Goal: Task Accomplishment & Management: Contribute content

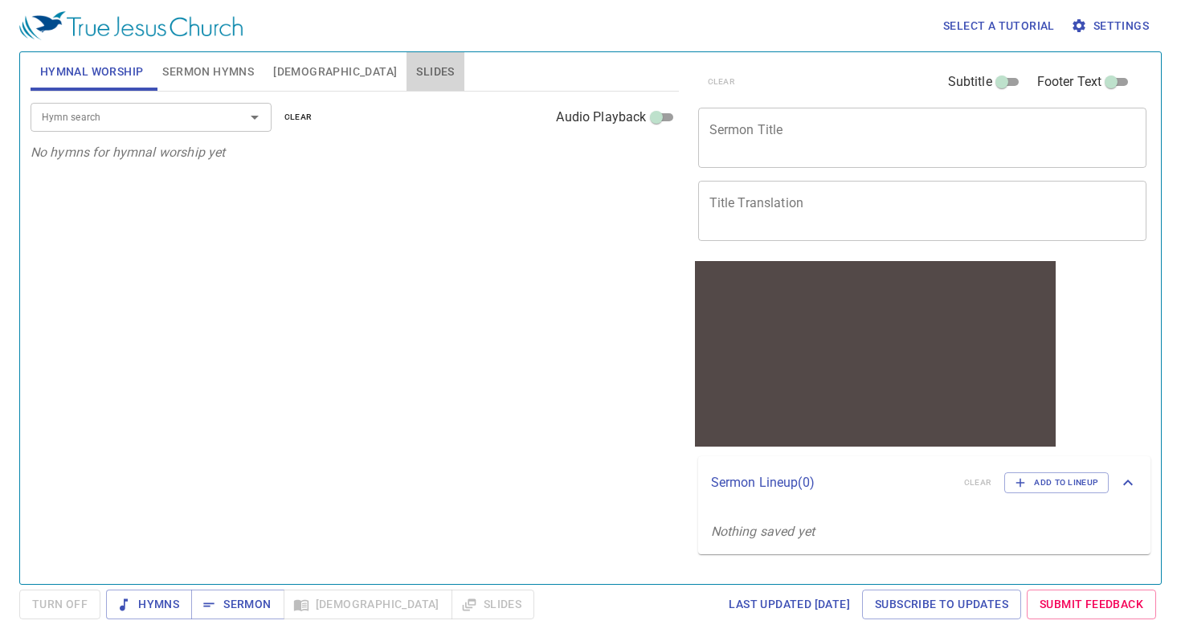
click at [416, 62] on span "Slides" at bounding box center [435, 72] width 38 height 20
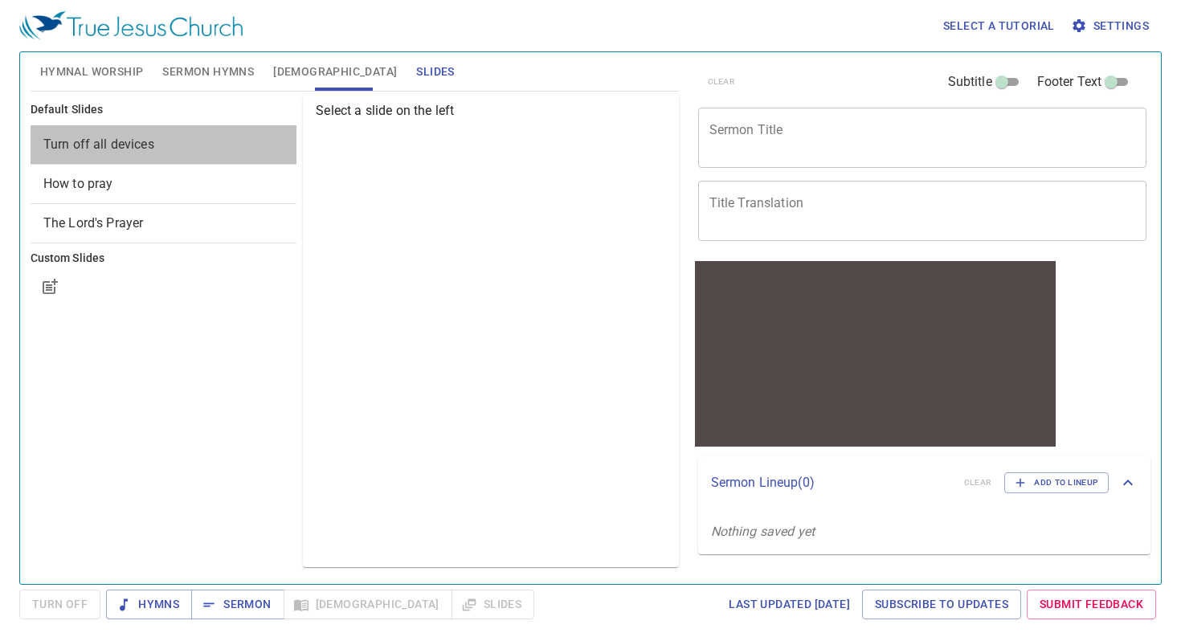
click at [192, 156] on div "Turn off all devices" at bounding box center [164, 144] width 266 height 39
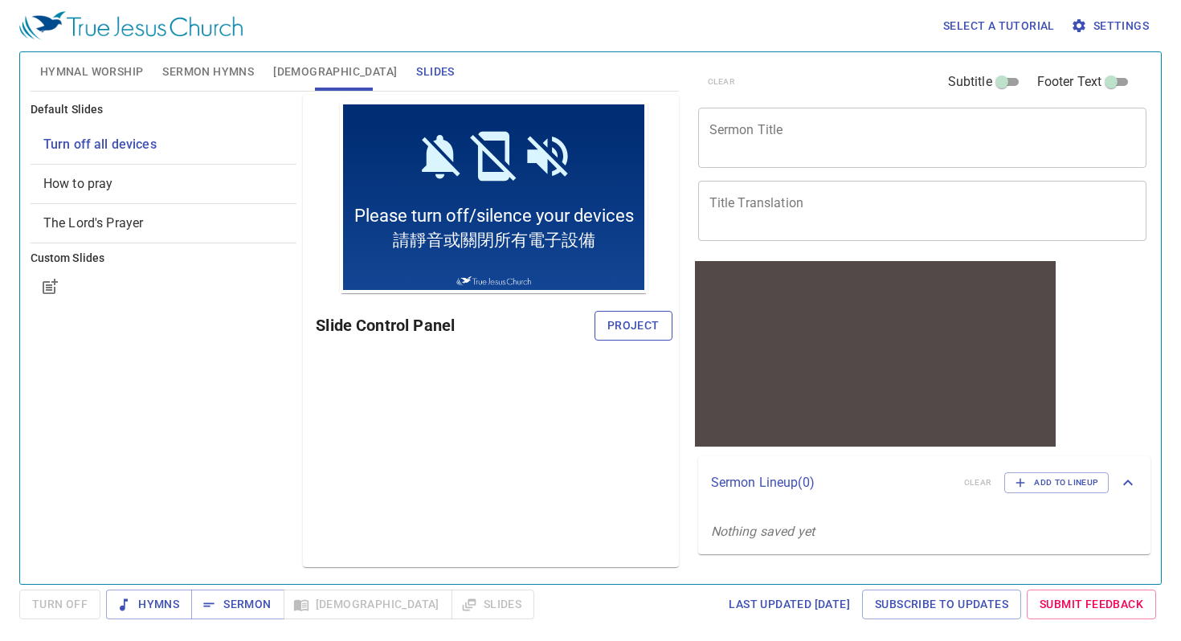
click at [637, 321] on span "Project" at bounding box center [633, 326] width 52 height 20
click at [57, 72] on span "Hymnal Worship" at bounding box center [92, 72] width 104 height 20
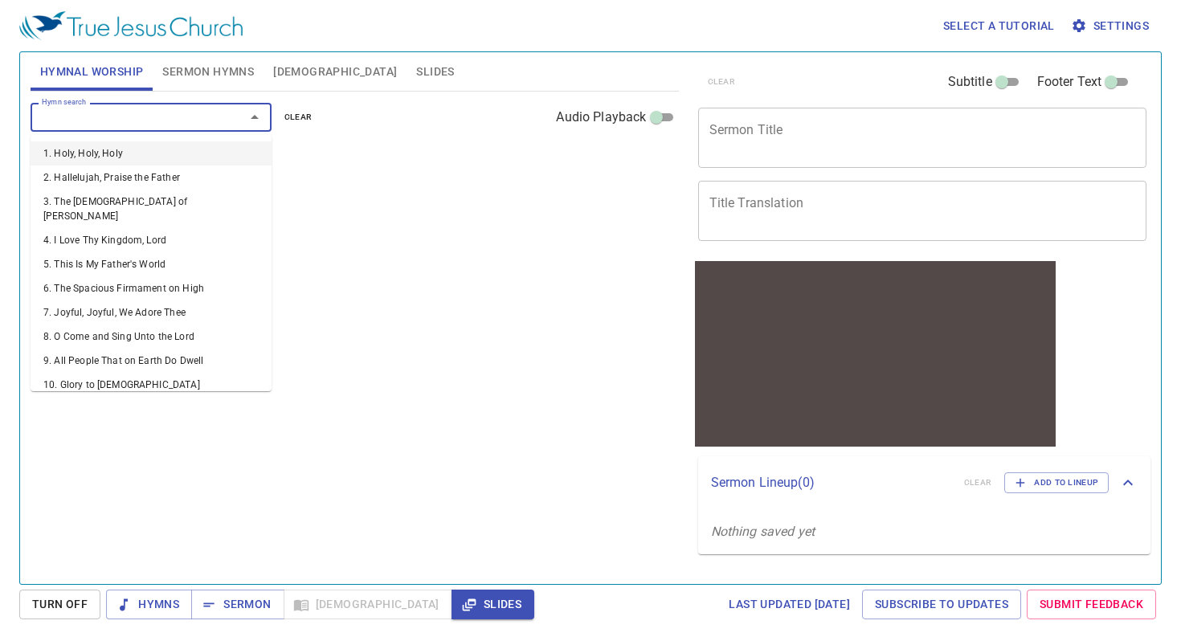
click at [135, 125] on input "Hymn search" at bounding box center [127, 117] width 184 height 18
click at [129, 148] on li "1. Holy, Holy, Holy" at bounding box center [151, 153] width 241 height 24
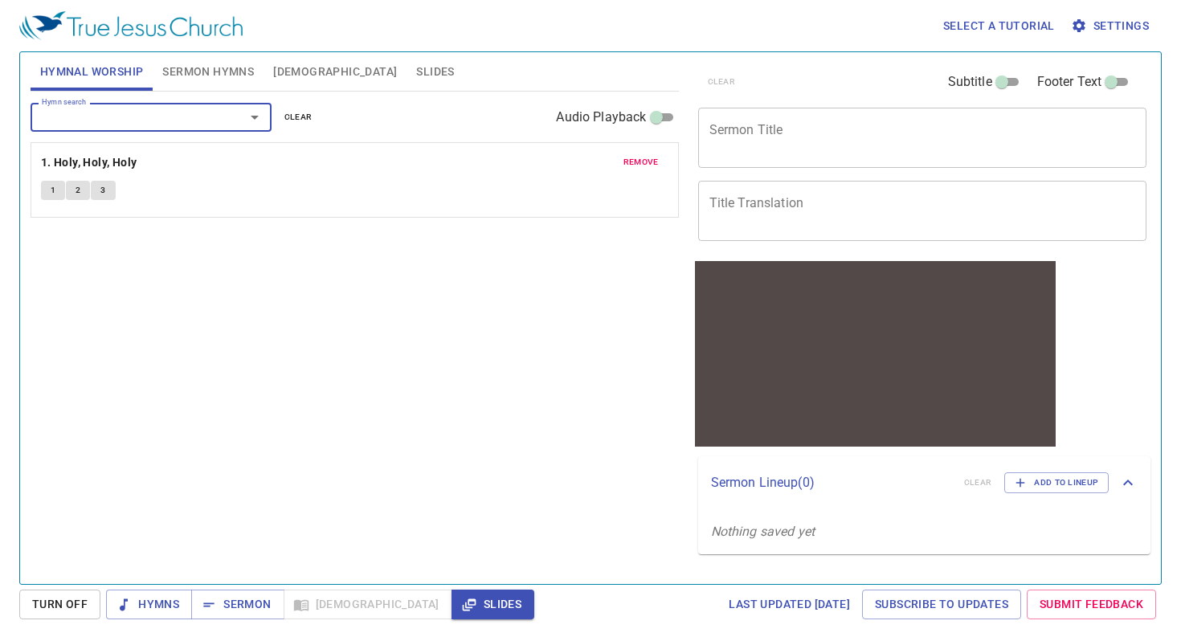
click at [48, 194] on button "1" at bounding box center [53, 190] width 24 height 19
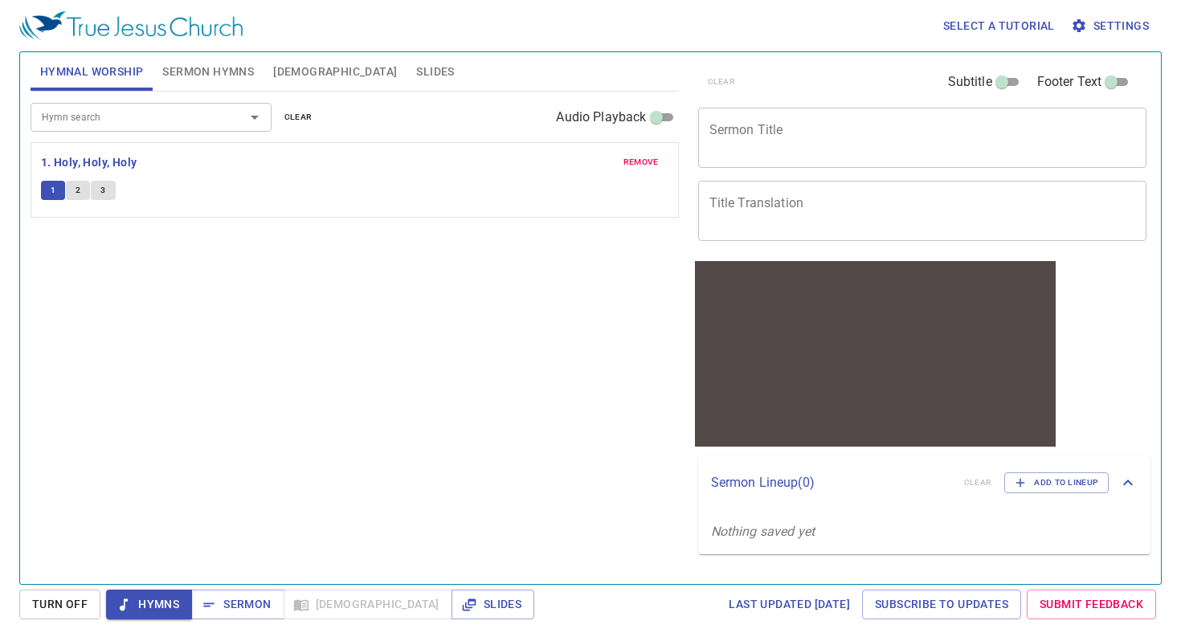
click at [661, 121] on input "Audio Playback" at bounding box center [656, 120] width 58 height 19
checkbox input "true"
select select "1"
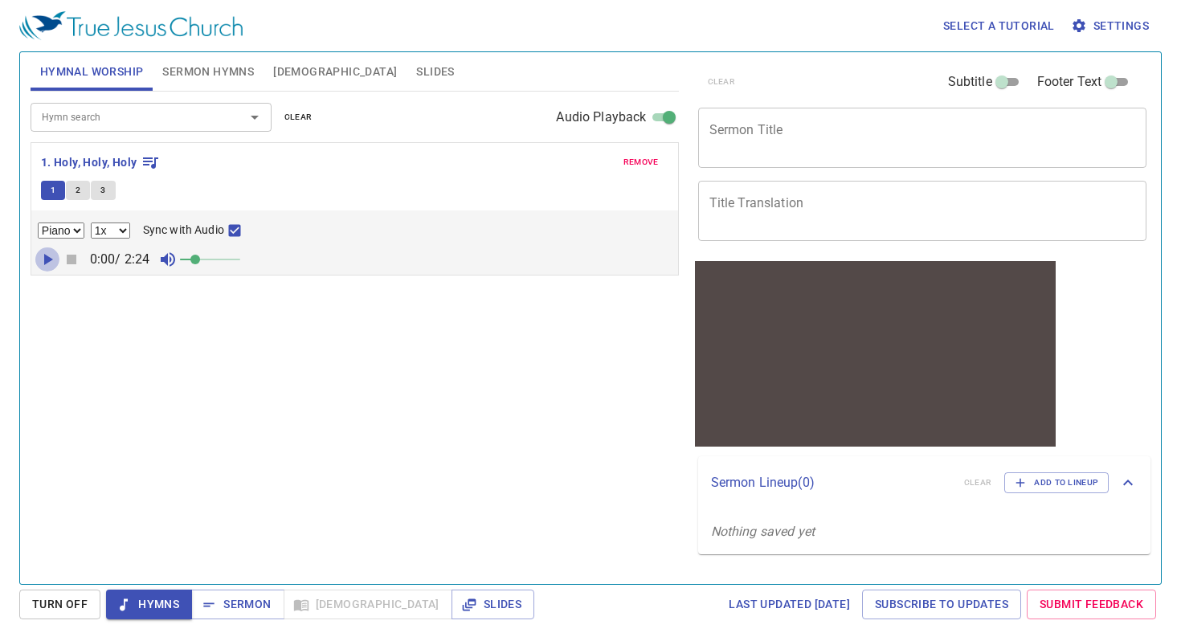
click at [45, 260] on icon "button" at bounding box center [48, 259] width 9 height 11
click at [51, 260] on icon "button" at bounding box center [48, 259] width 10 height 11
click at [63, 260] on icon "button" at bounding box center [71, 259] width 19 height 19
click at [416, 74] on span "Slides" at bounding box center [435, 72] width 38 height 20
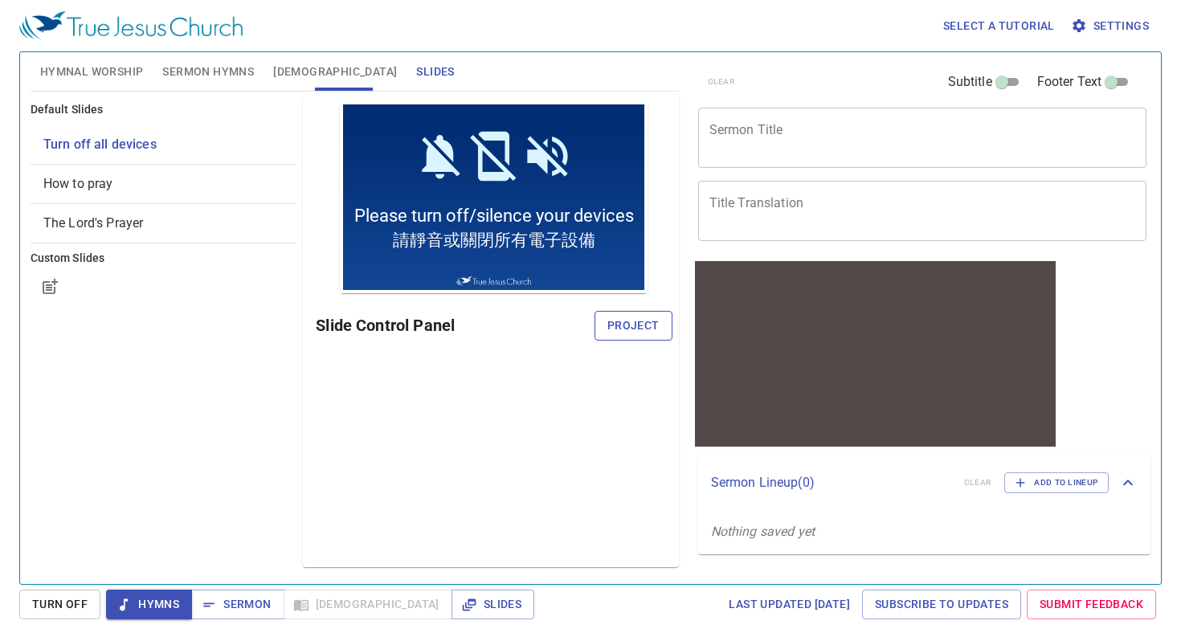
click at [615, 325] on span "Project" at bounding box center [633, 326] width 52 height 20
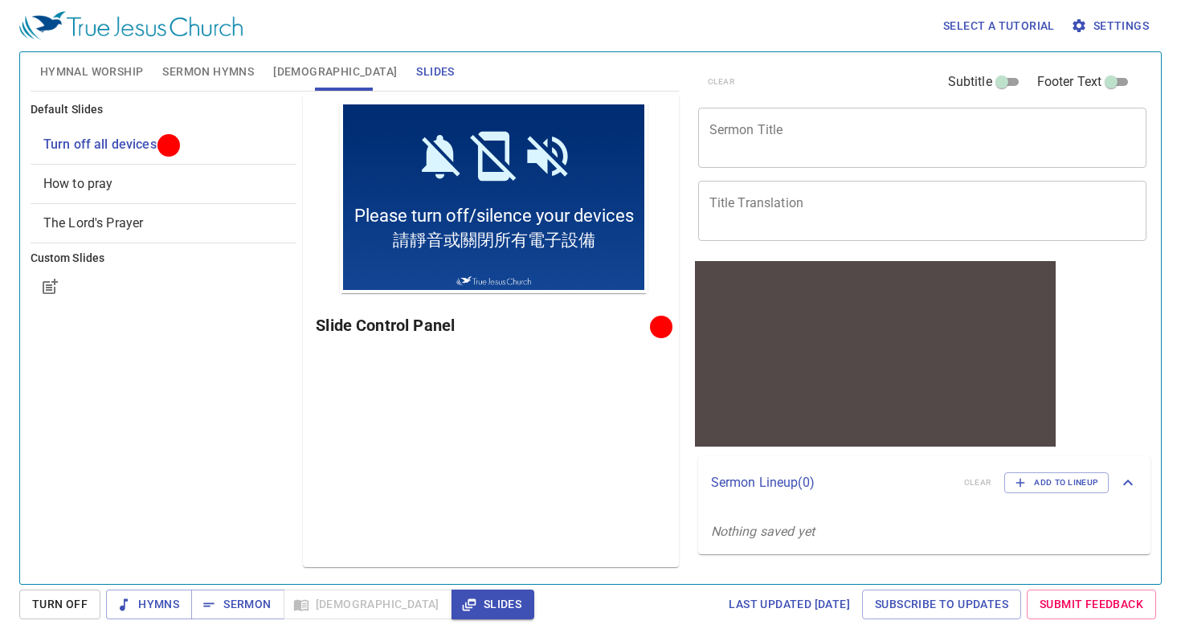
click at [125, 78] on span "Hymnal Worship" at bounding box center [92, 72] width 104 height 20
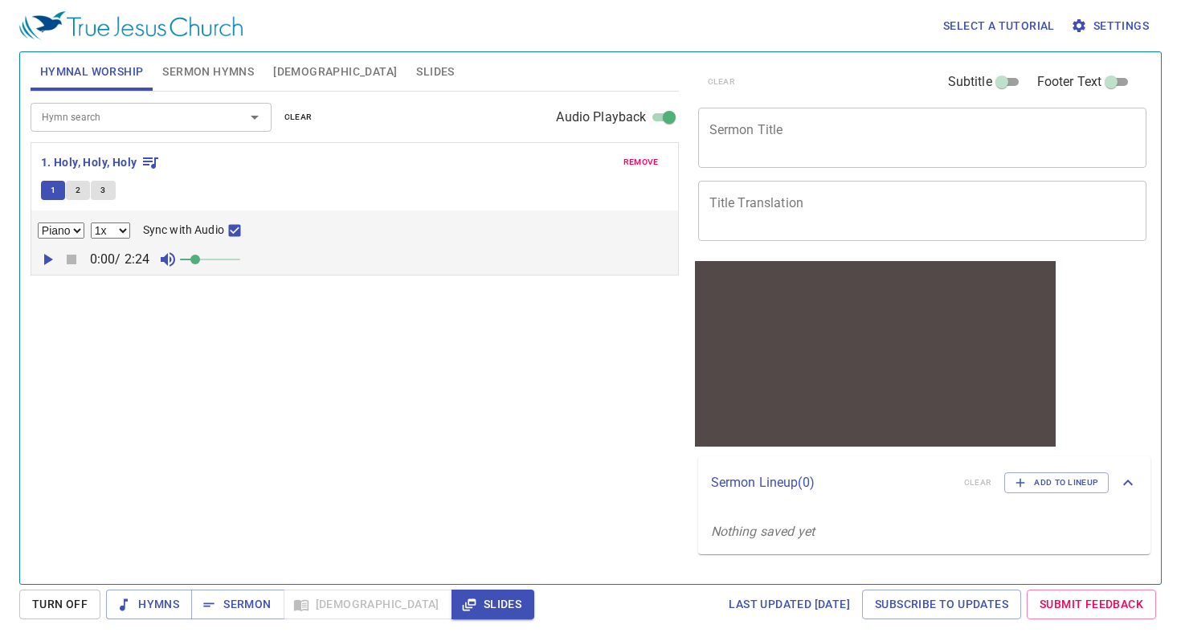
click at [170, 112] on input "Hymn search" at bounding box center [127, 117] width 184 height 18
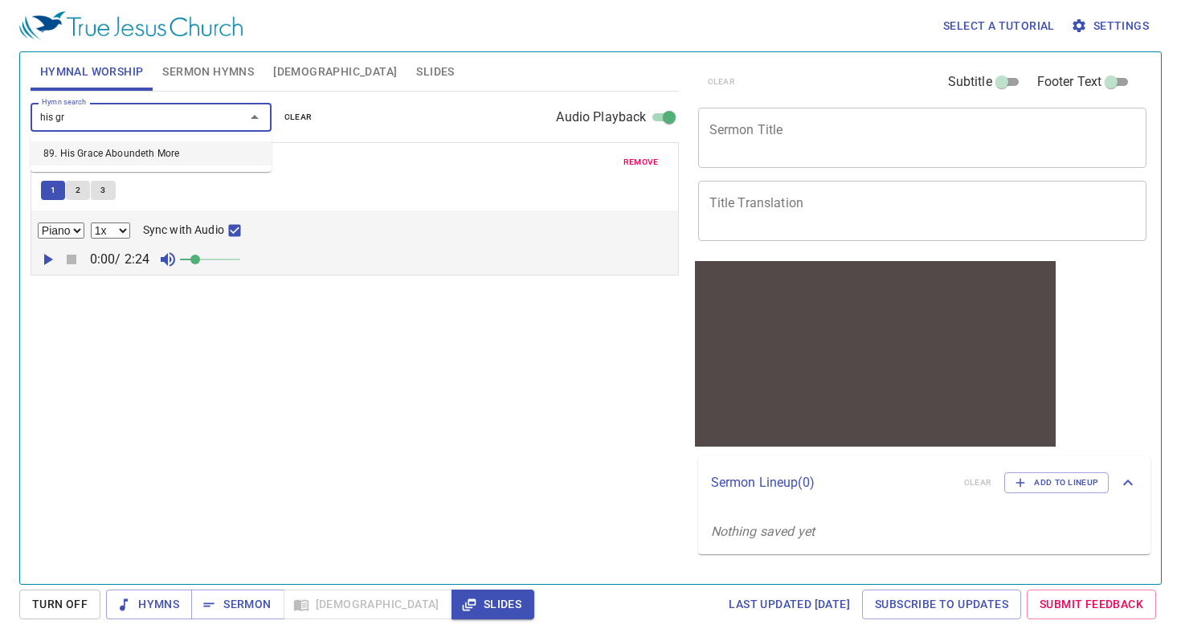
type input "his gra"
click at [166, 156] on li "89. His Grace Aboundeth More" at bounding box center [151, 153] width 241 height 24
select select "1"
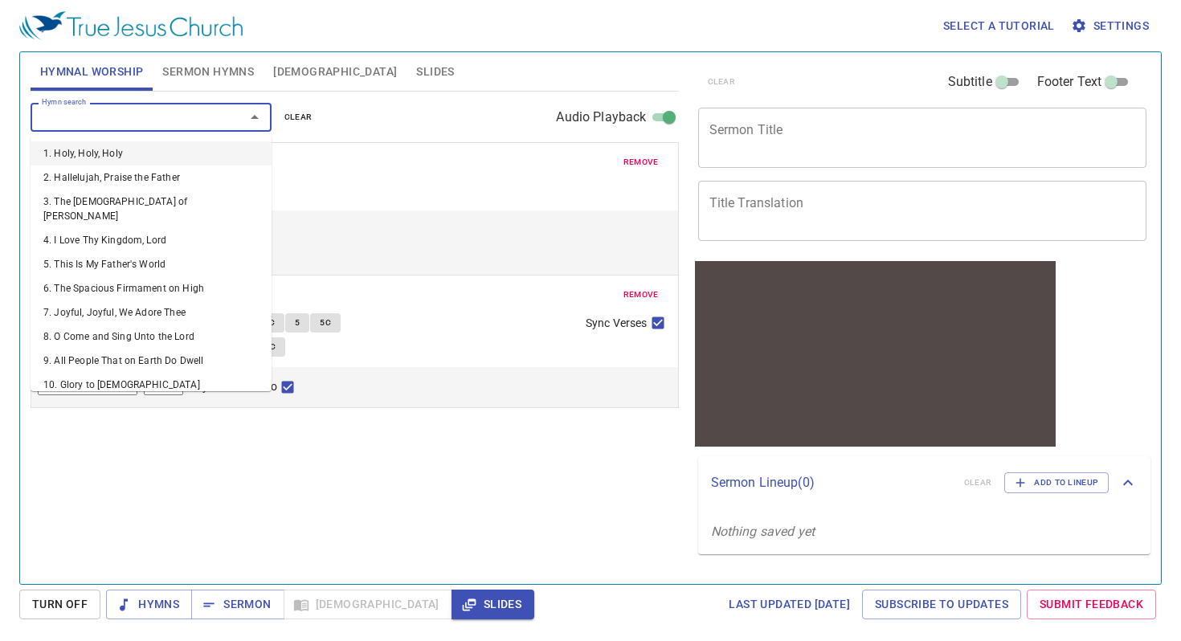
click at [161, 124] on input "Hymn search" at bounding box center [127, 117] width 184 height 18
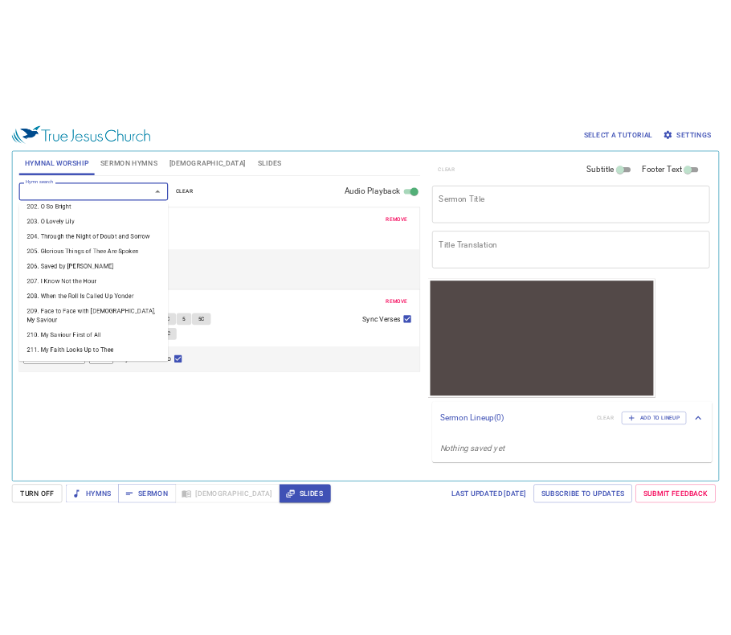
scroll to position [5146, 0]
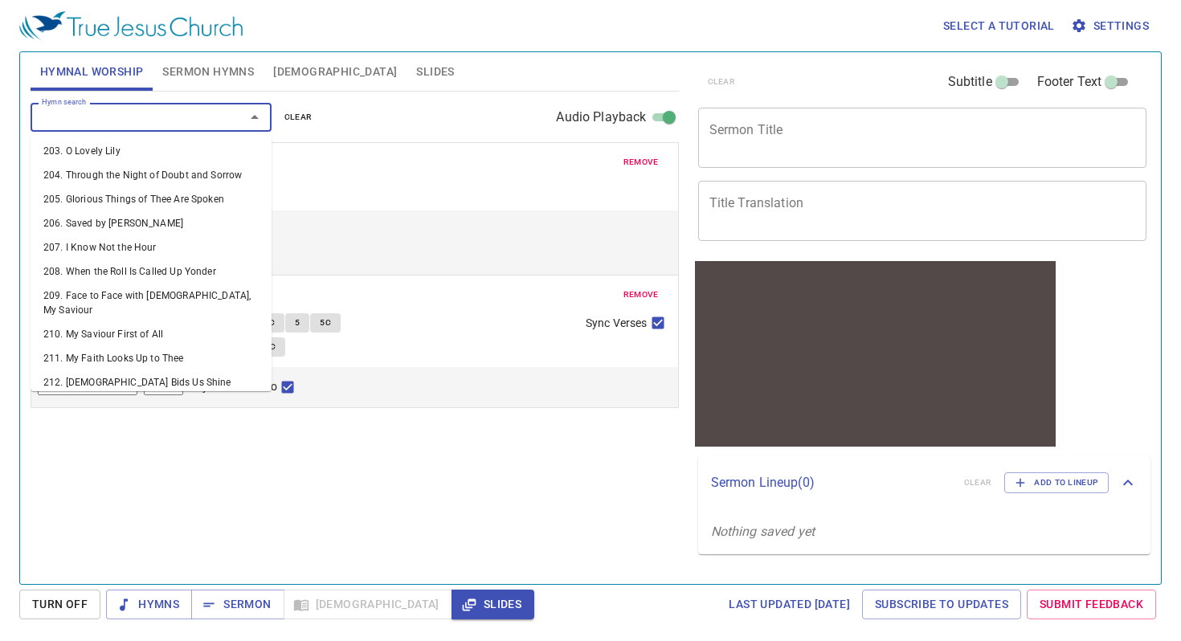
select select "1"
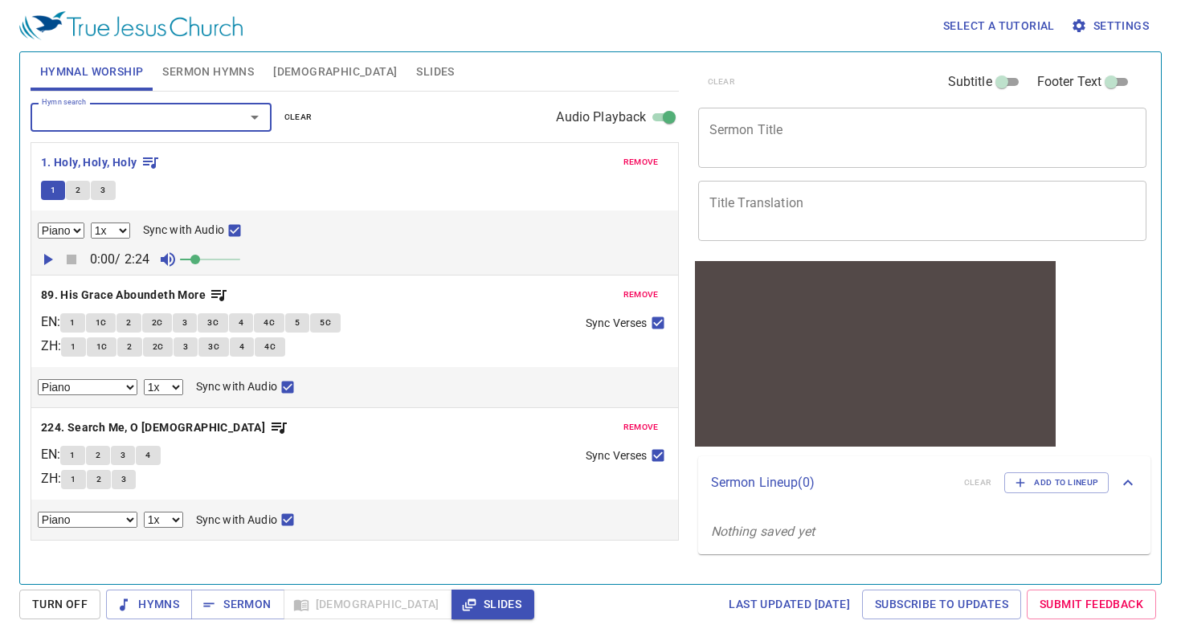
click at [301, 165] on p "1. Holy, Holy, Holy" at bounding box center [354, 163] width 627 height 20
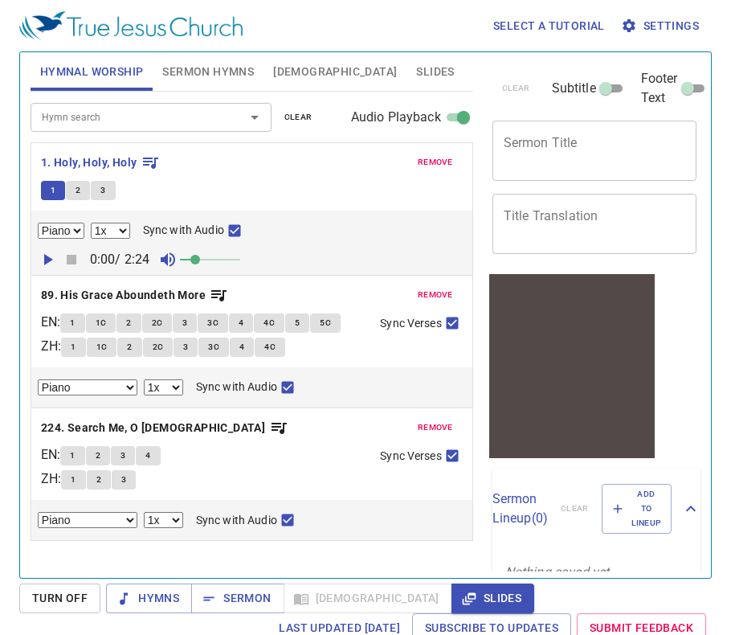
click at [556, 133] on div "x Sermon Title" at bounding box center [595, 151] width 205 height 60
paste textarea "By Faith, Joseph ……"
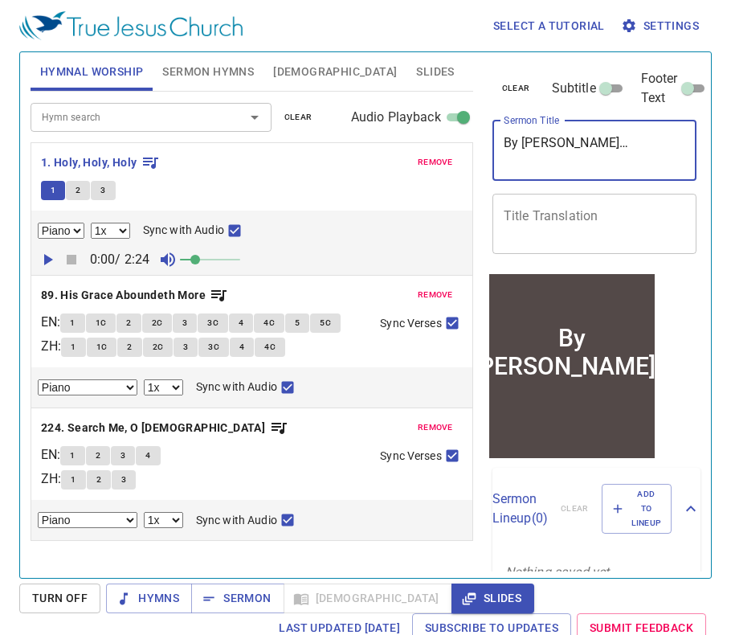
type textarea "By [PERSON_NAME]…"
click at [571, 239] on div "x Title Translation" at bounding box center [595, 224] width 205 height 60
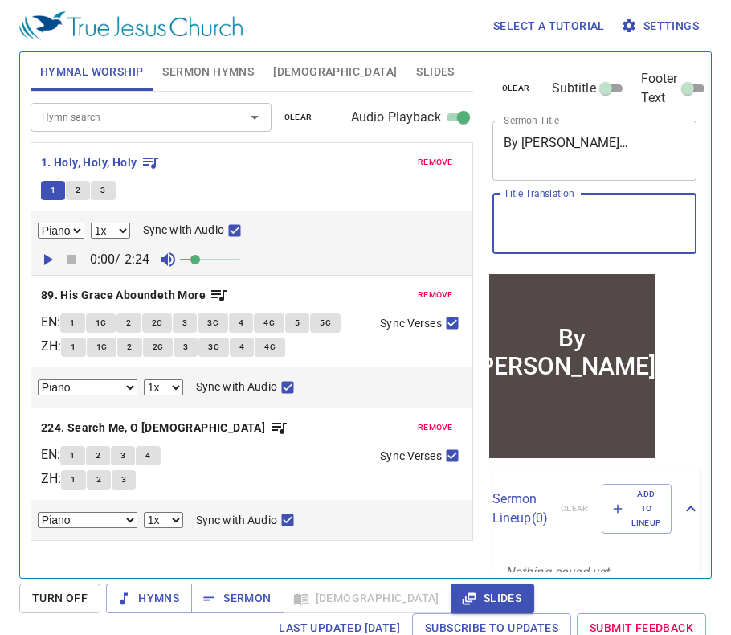
paste textarea "[PERSON_NAME]因着信"
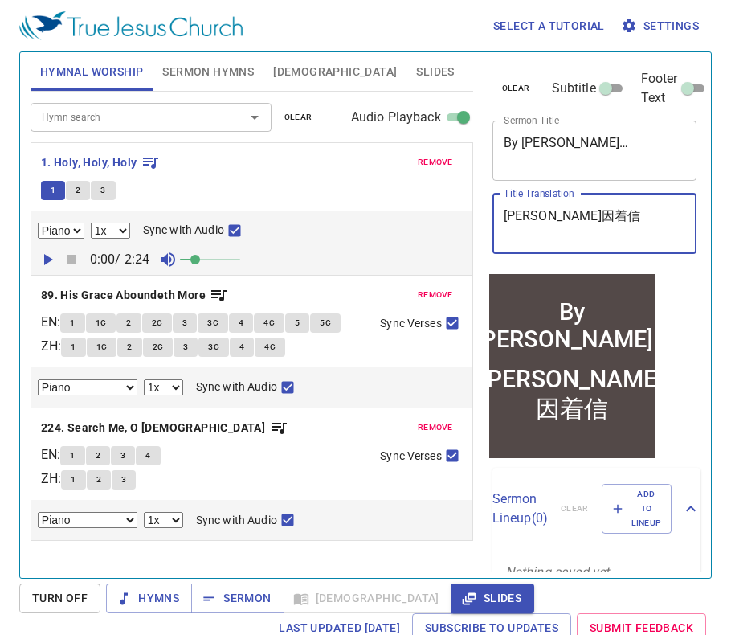
type textarea "[PERSON_NAME]因着信"
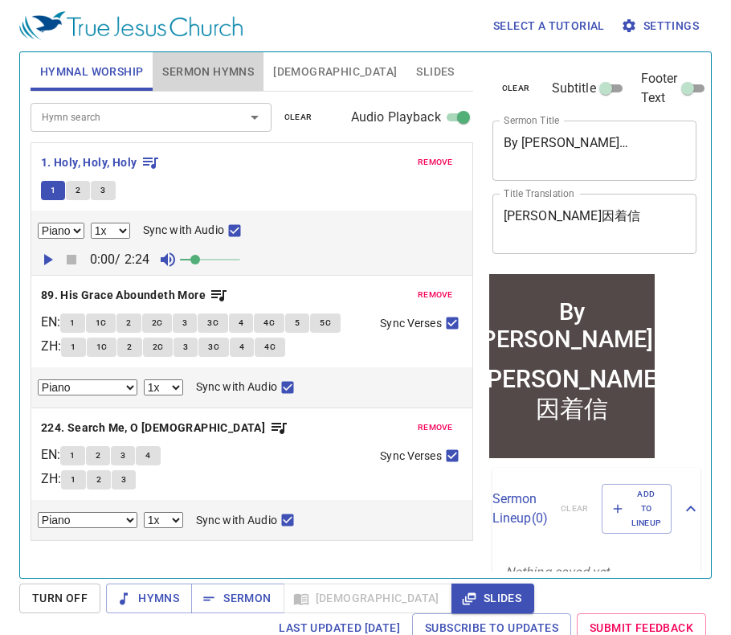
click at [166, 83] on button "Sermon Hymns" at bounding box center [208, 71] width 111 height 39
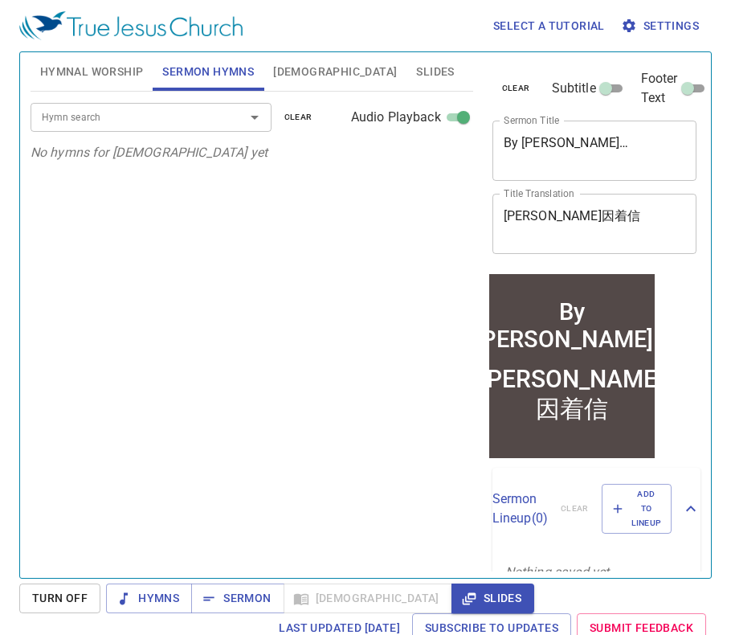
click at [156, 106] on div "Hymn search" at bounding box center [151, 117] width 241 height 28
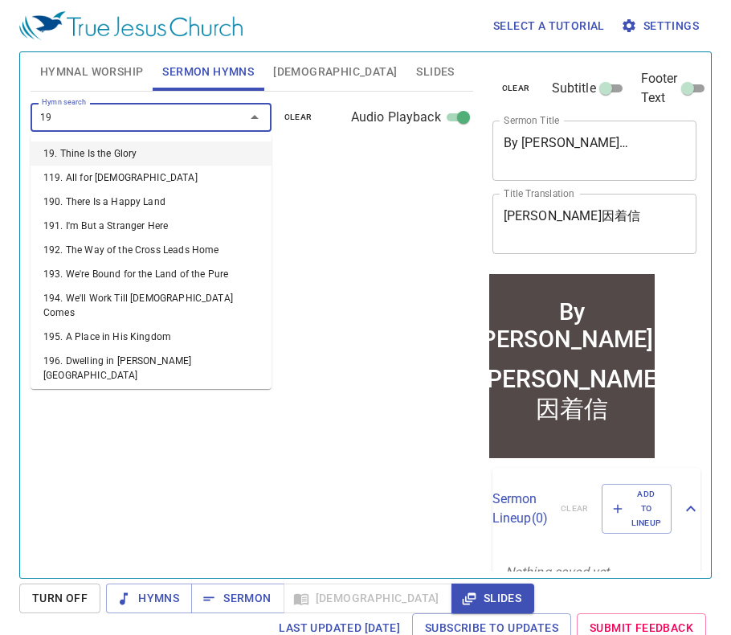
type input "199"
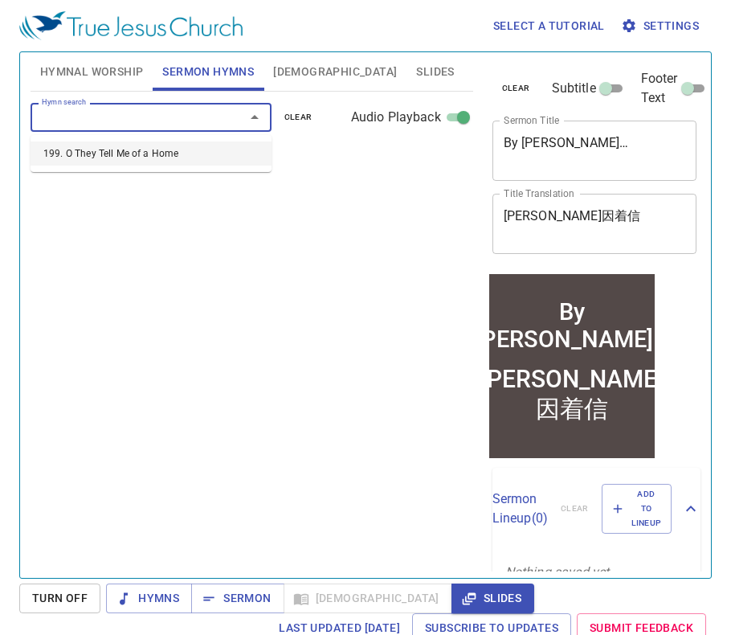
select select "1"
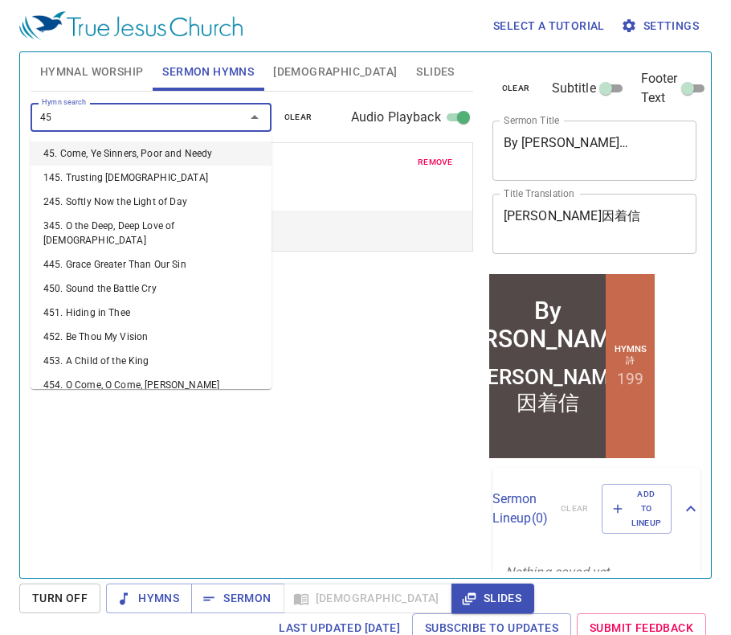
type input "456"
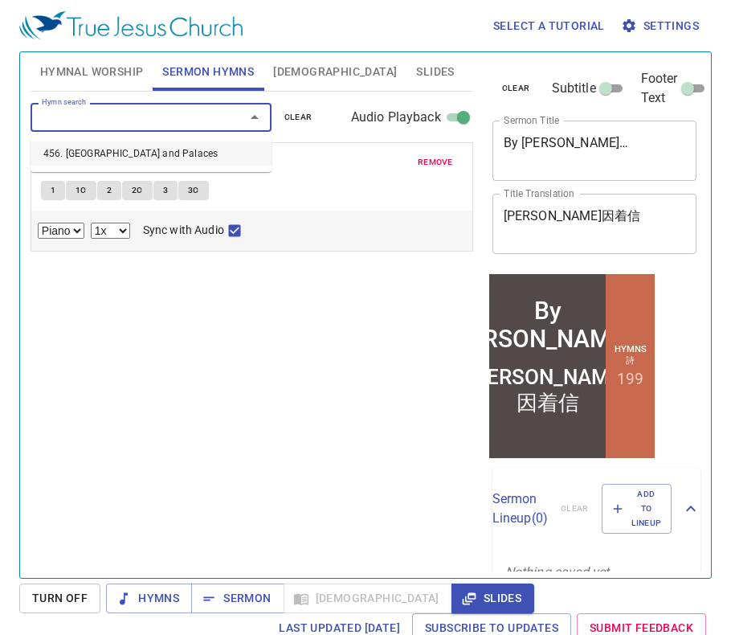
select select "1"
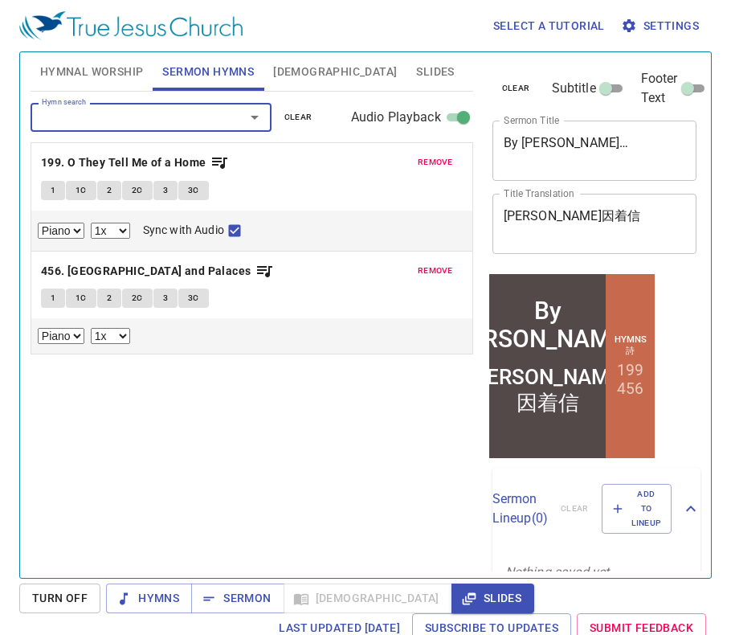
click at [117, 67] on span "Hymnal Worship" at bounding box center [92, 72] width 104 height 20
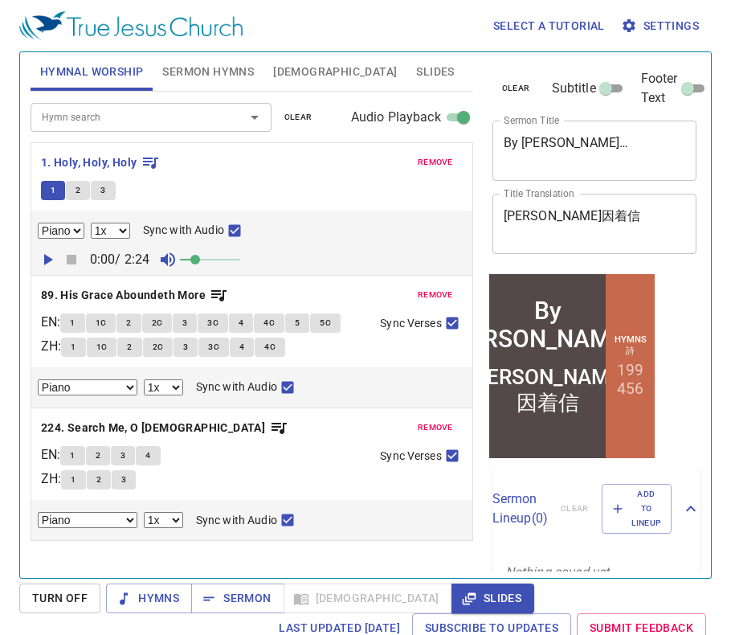
click at [82, 225] on select "Piano" at bounding box center [61, 231] width 47 height 16
click at [435, 168] on span "remove" at bounding box center [435, 162] width 35 height 14
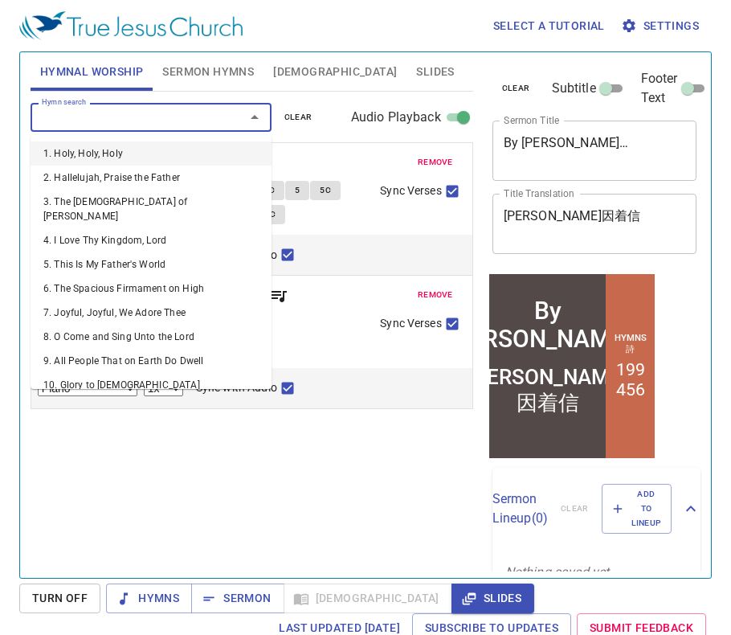
click at [183, 125] on input "Hymn search" at bounding box center [127, 117] width 184 height 18
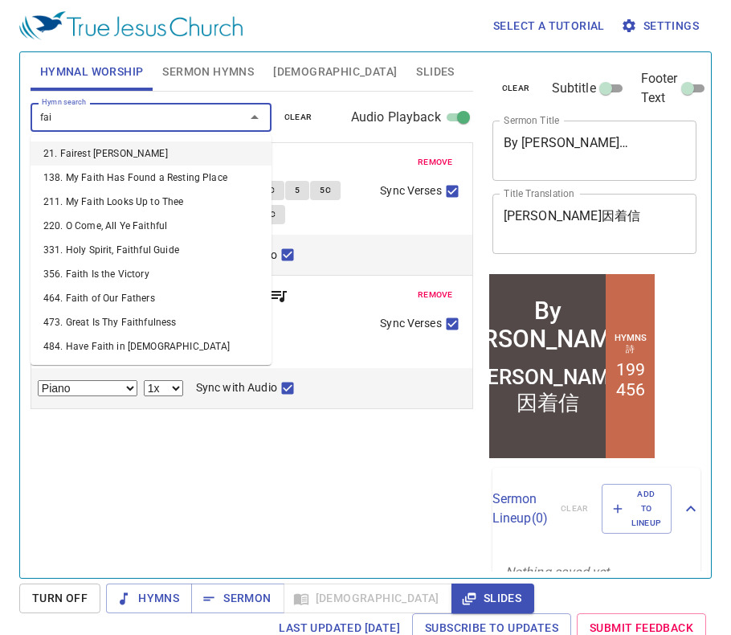
type input "fait"
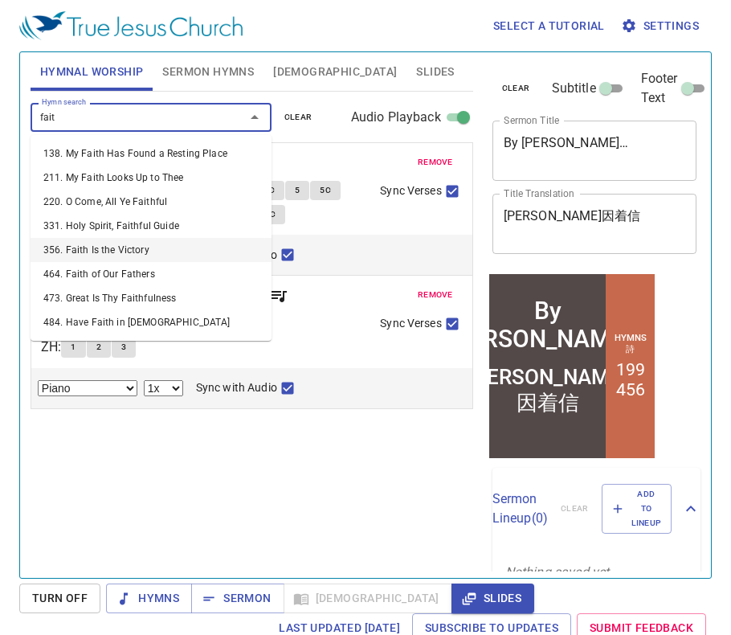
click at [129, 247] on li "356. Faith Is the Victory" at bounding box center [151, 250] width 241 height 24
select select "1"
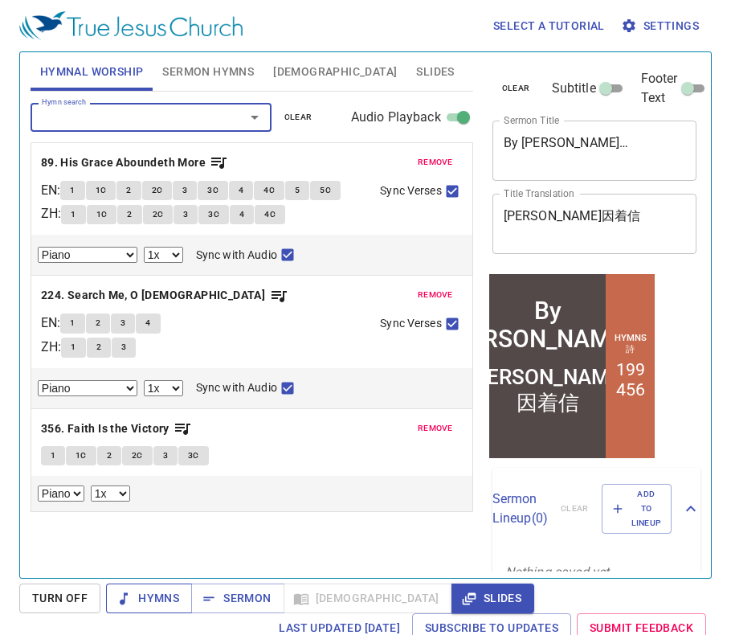
click at [129, 607] on span "Hymns" at bounding box center [149, 598] width 60 height 20
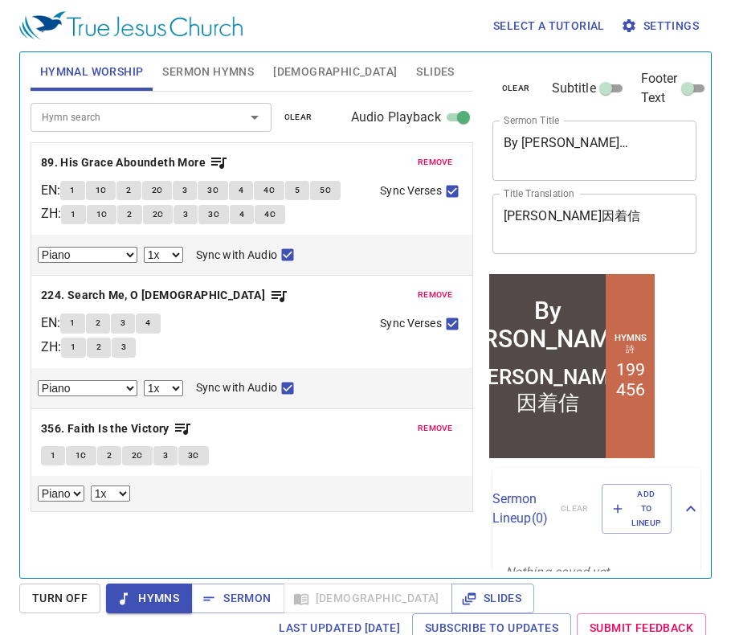
scroll to position [7, 0]
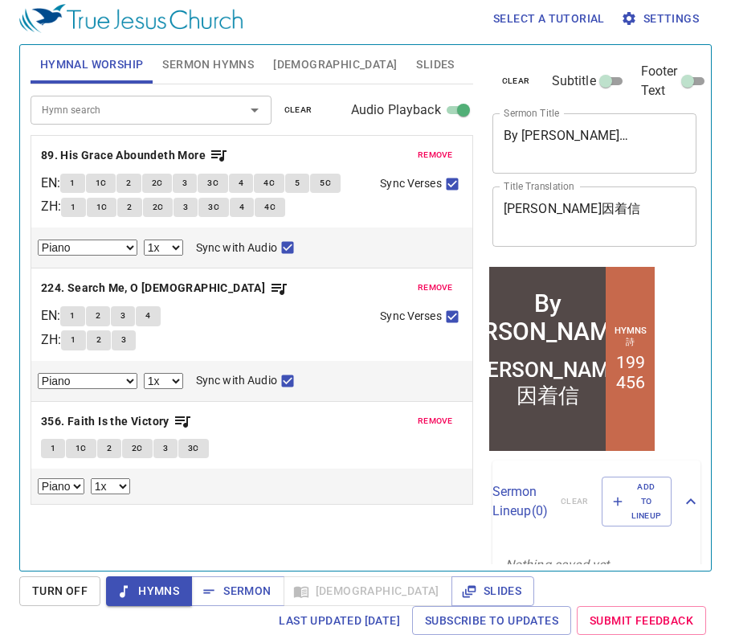
click at [83, 177] on button "1" at bounding box center [72, 183] width 24 height 19
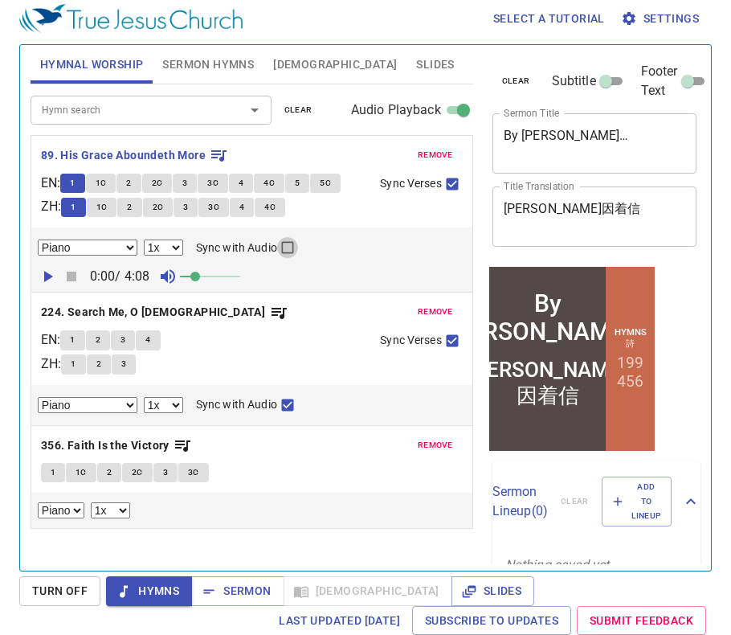
click at [281, 254] on input "Sync with Audio" at bounding box center [287, 250] width 21 height 21
checkbox input "true"
click at [47, 276] on icon "button" at bounding box center [48, 276] width 9 height 11
click at [168, 246] on select "0.6x 0.7x 0.8x 0.9x 1x 1.1x 1.2x 1.3x 1.4x 1.5x 1.7x 2x" at bounding box center [163, 247] width 39 height 16
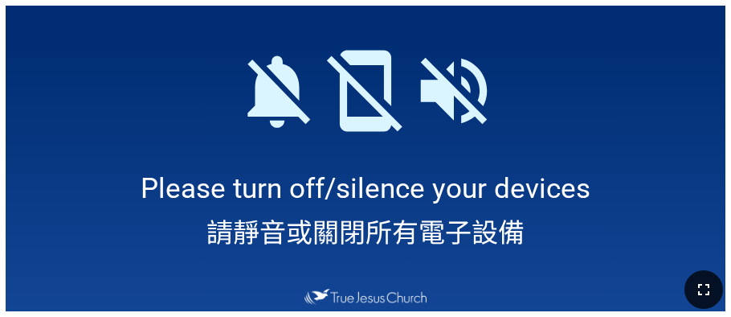
click at [702, 277] on button "button" at bounding box center [704, 289] width 39 height 39
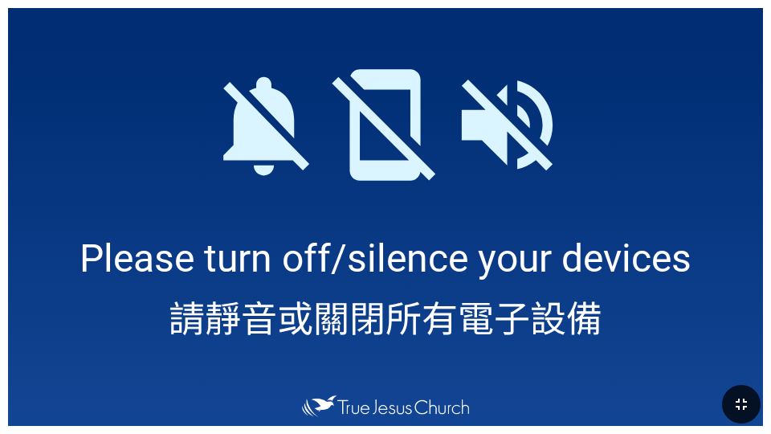
click at [738, 397] on icon "button" at bounding box center [741, 403] width 19 height 19
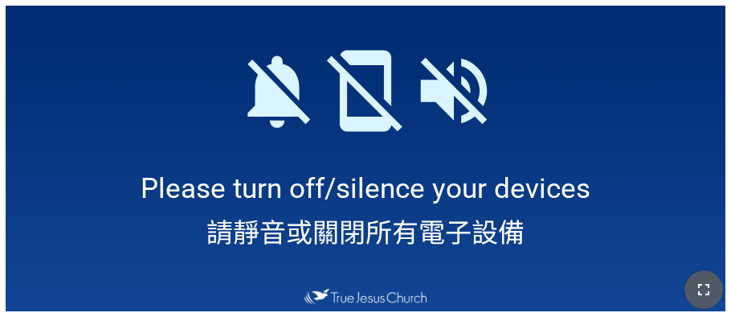
click at [709, 293] on icon "button" at bounding box center [703, 289] width 19 height 19
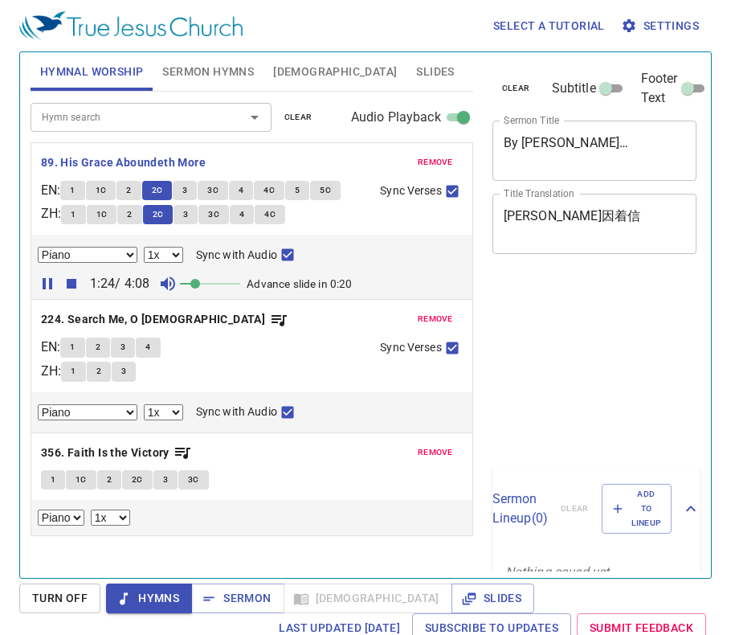
select select "1"
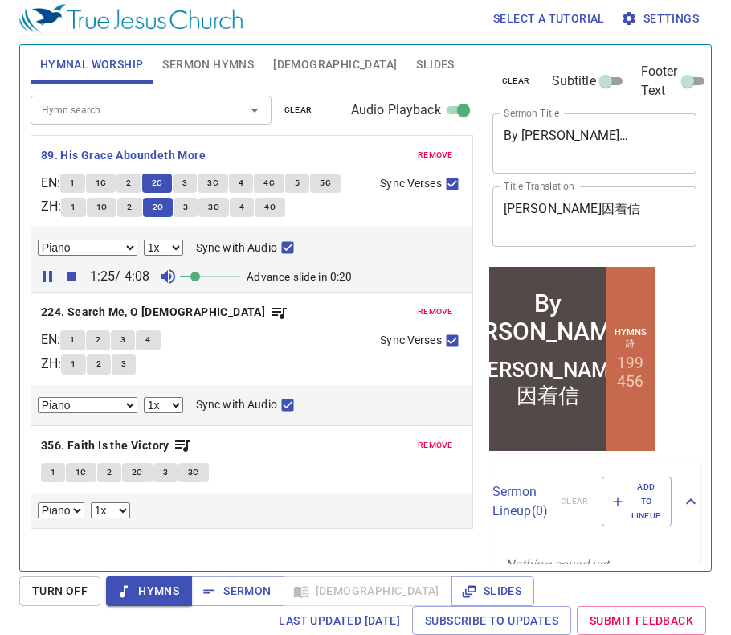
scroll to position [7, 0]
click at [70, 276] on icon "button" at bounding box center [72, 277] width 10 height 10
click at [136, 591] on span "Hymns" at bounding box center [149, 591] width 60 height 20
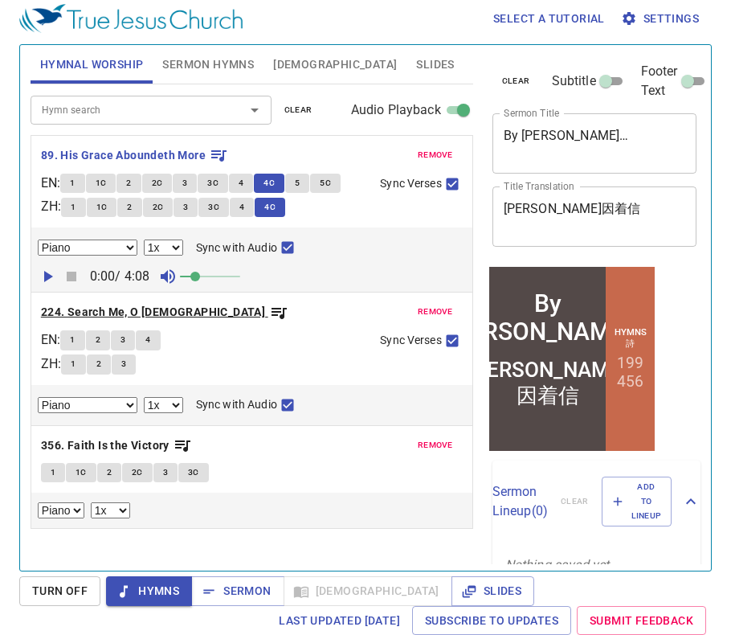
click at [84, 310] on b "224. Search Me, O [DEMOGRAPHIC_DATA]" at bounding box center [153, 312] width 224 height 20
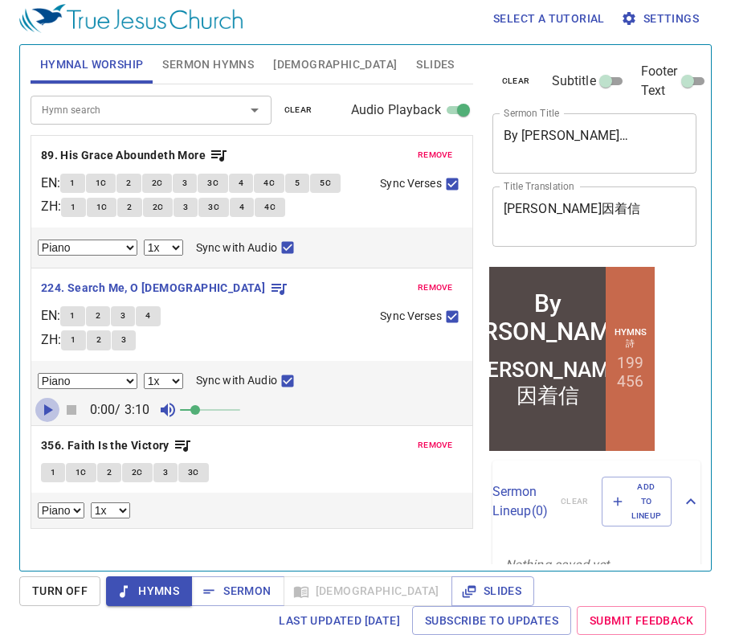
click at [51, 407] on icon "button" at bounding box center [47, 409] width 19 height 19
click at [74, 315] on button "1" at bounding box center [72, 315] width 24 height 19
click at [286, 380] on input "Sync with Audio" at bounding box center [287, 384] width 21 height 21
click at [284, 382] on input "Sync with Audio" at bounding box center [287, 384] width 21 height 21
checkbox input "false"
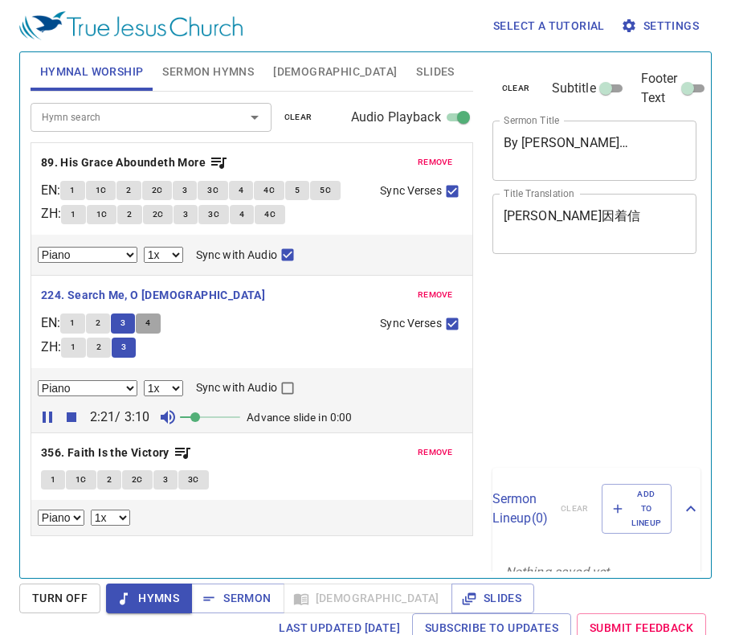
select select "1"
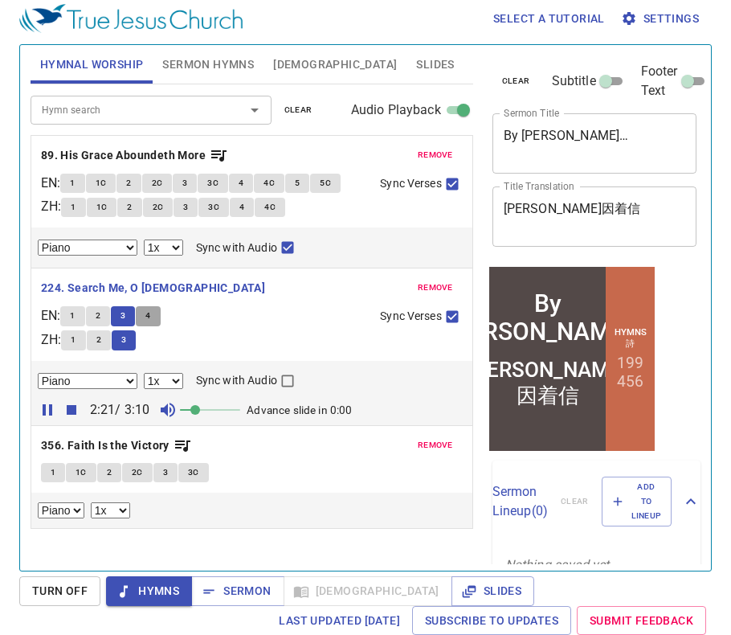
click at [150, 314] on span "4" at bounding box center [147, 316] width 5 height 14
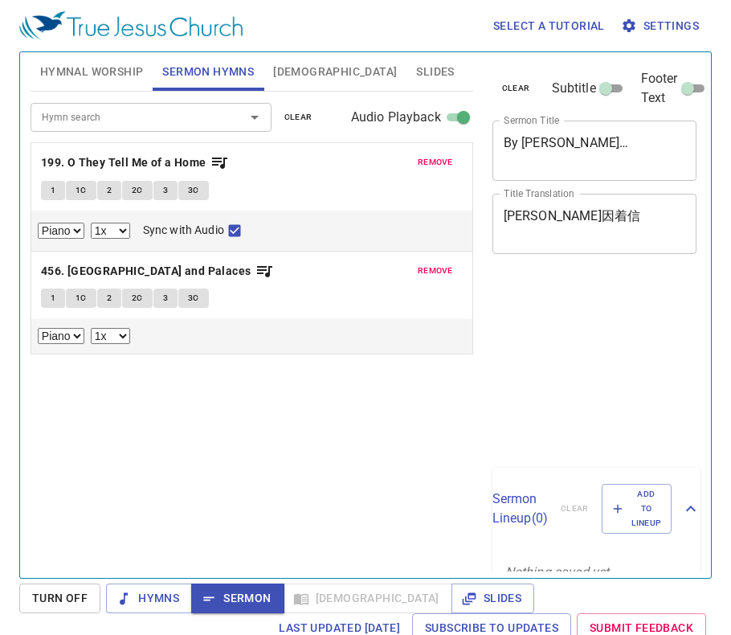
select select "1"
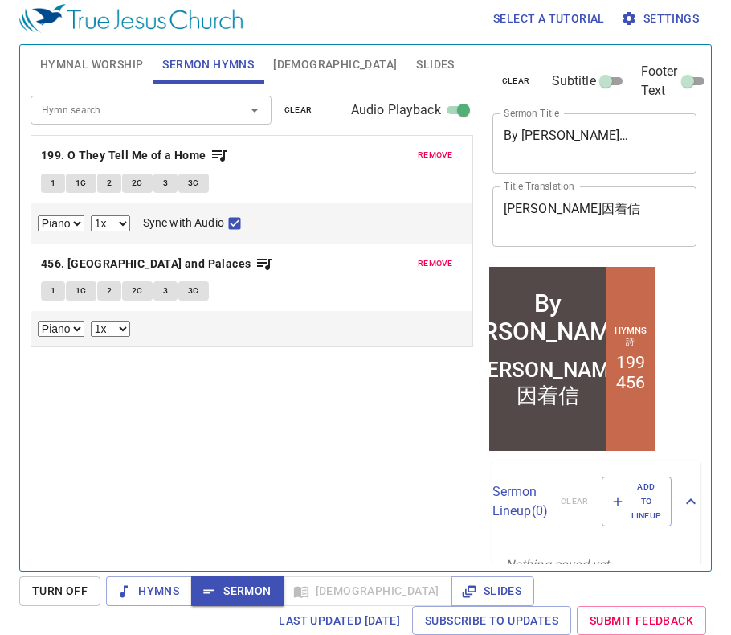
scroll to position [7, 0]
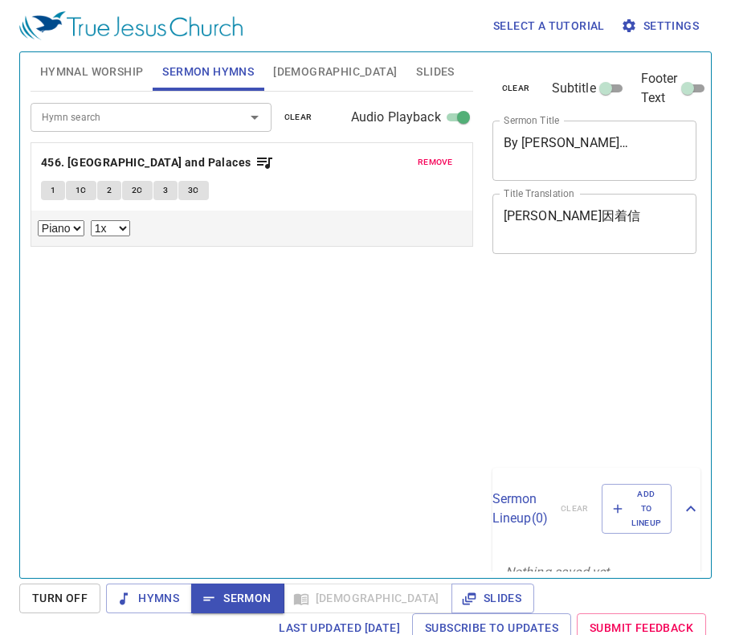
select select "1"
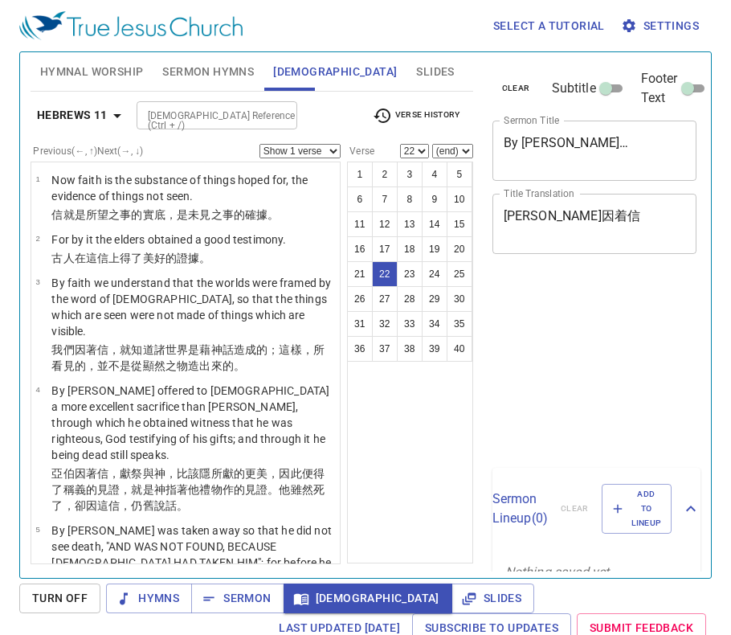
select select "22"
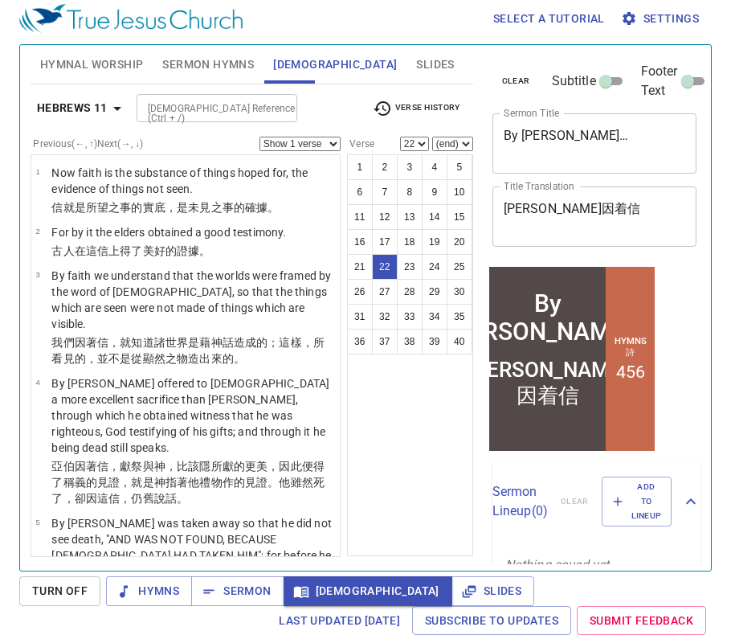
scroll to position [1744, 0]
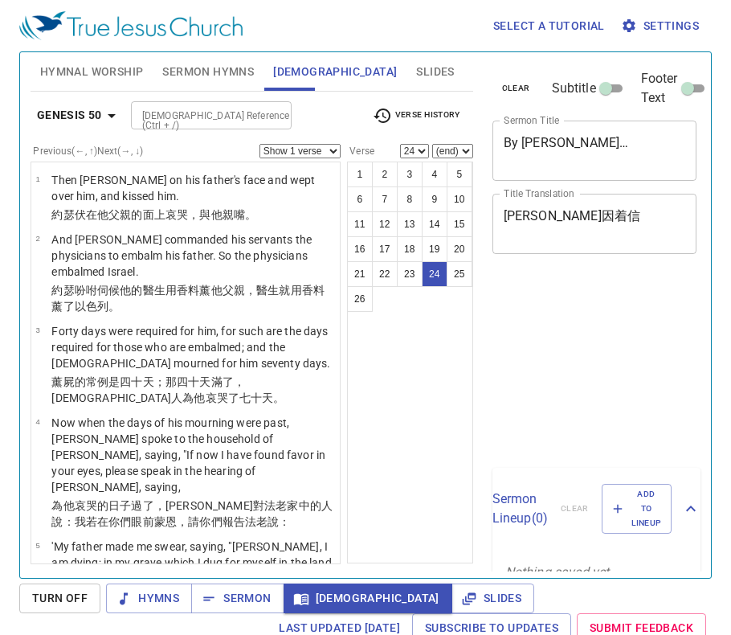
select select "24"
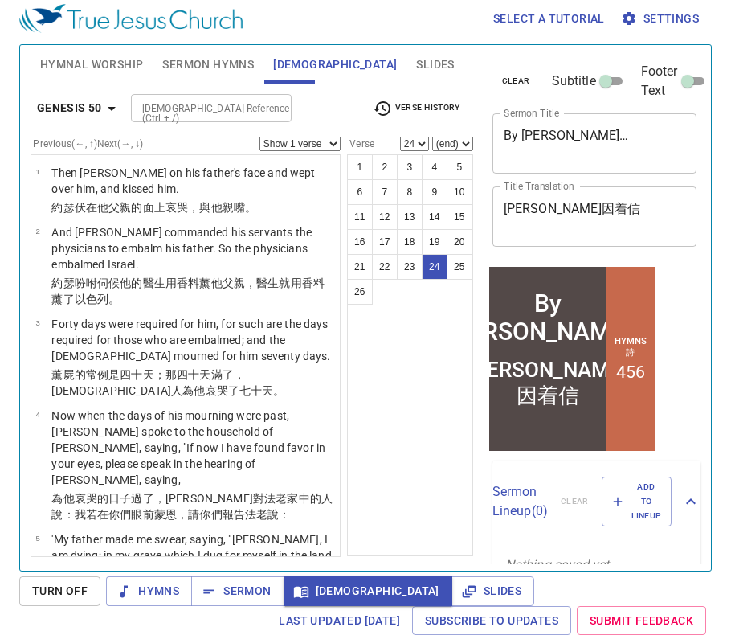
scroll to position [1978, 0]
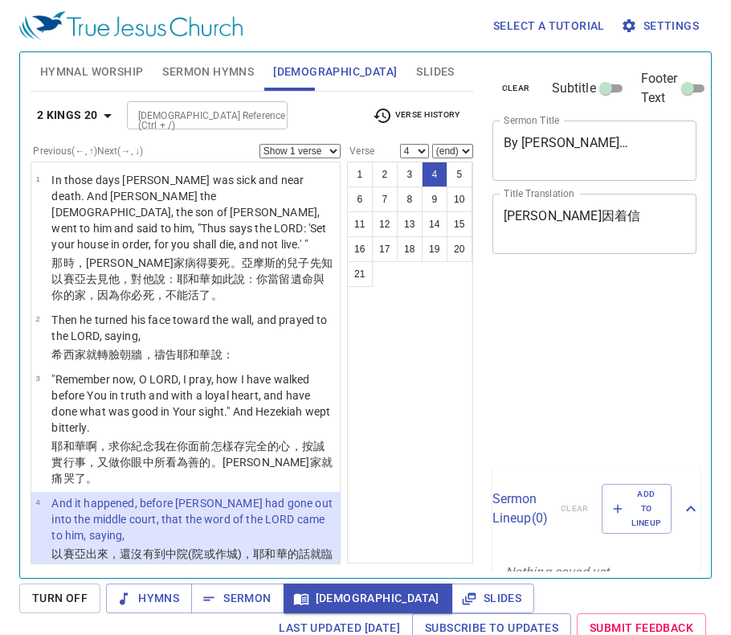
select select "4"
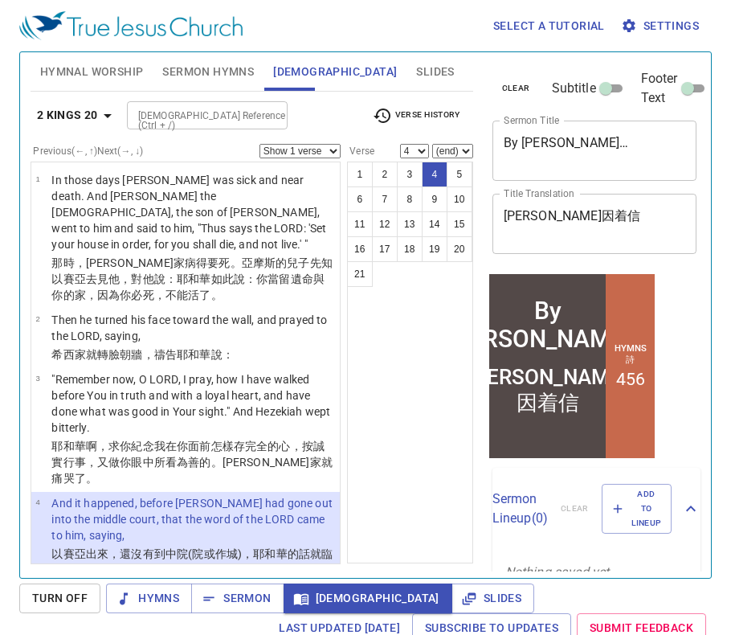
scroll to position [150, 0]
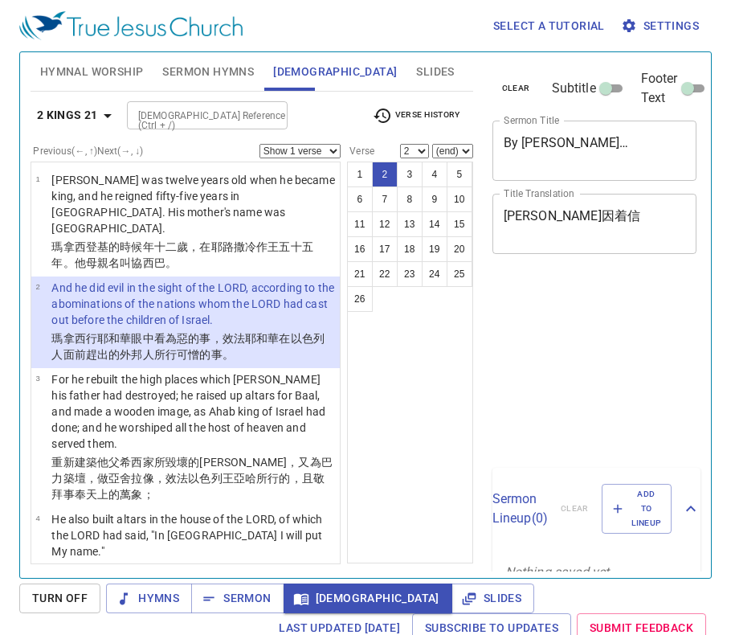
select select "2"
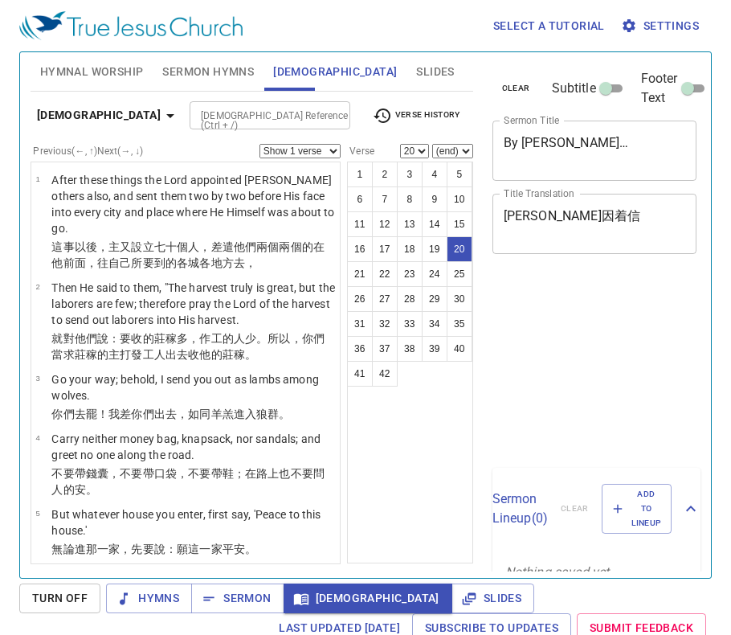
select select "20"
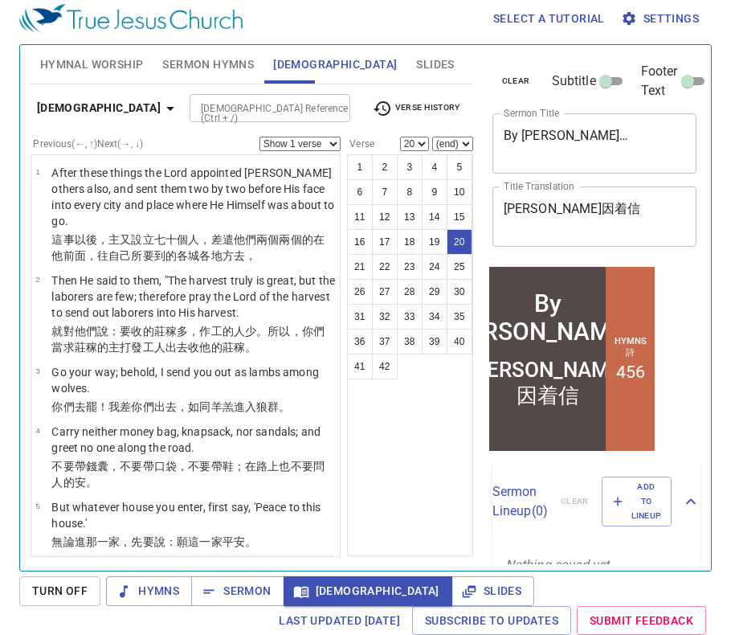
scroll to position [1208, 0]
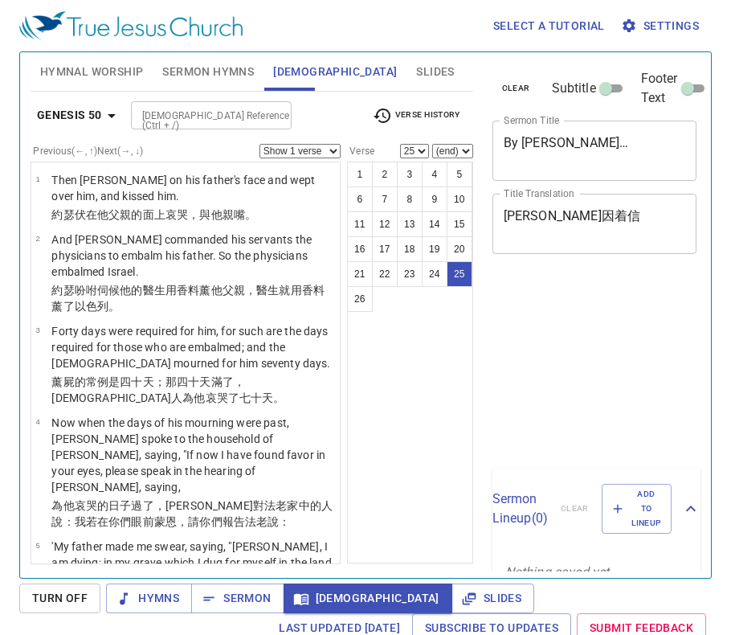
select select "25"
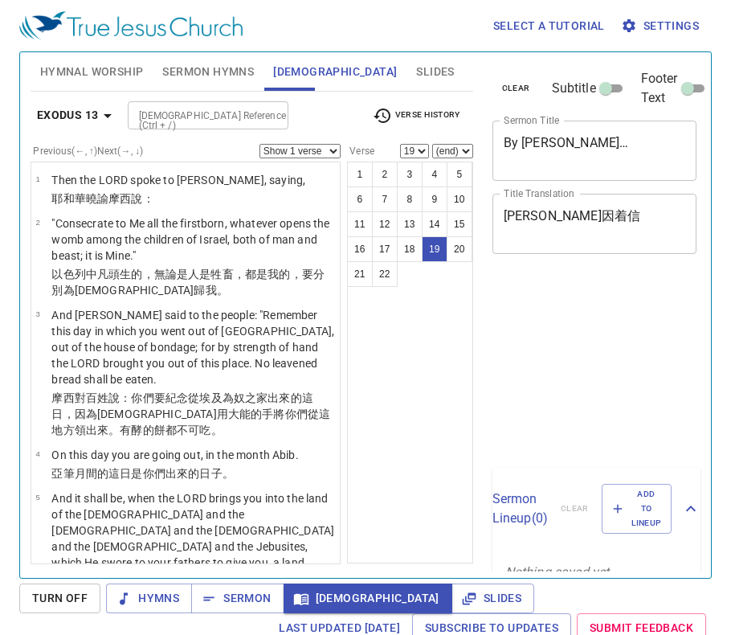
select select "19"
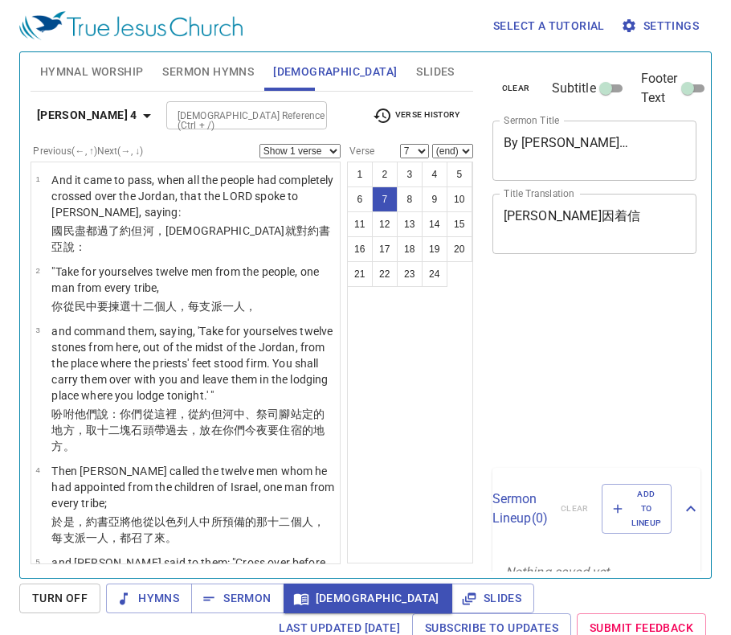
select select "7"
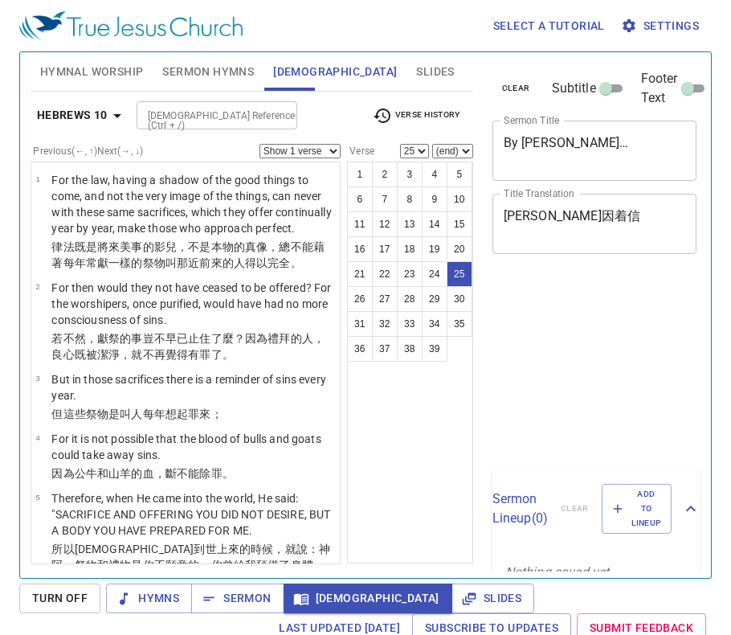
select select "25"
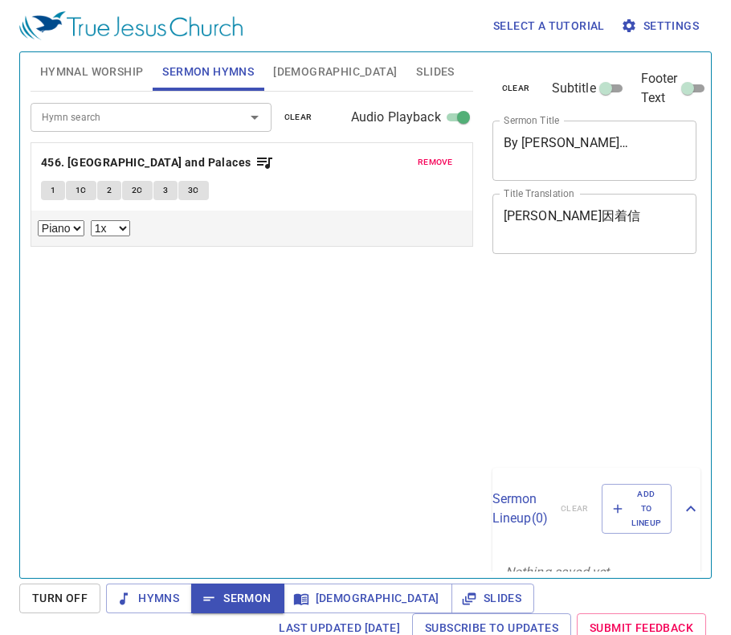
select select "1"
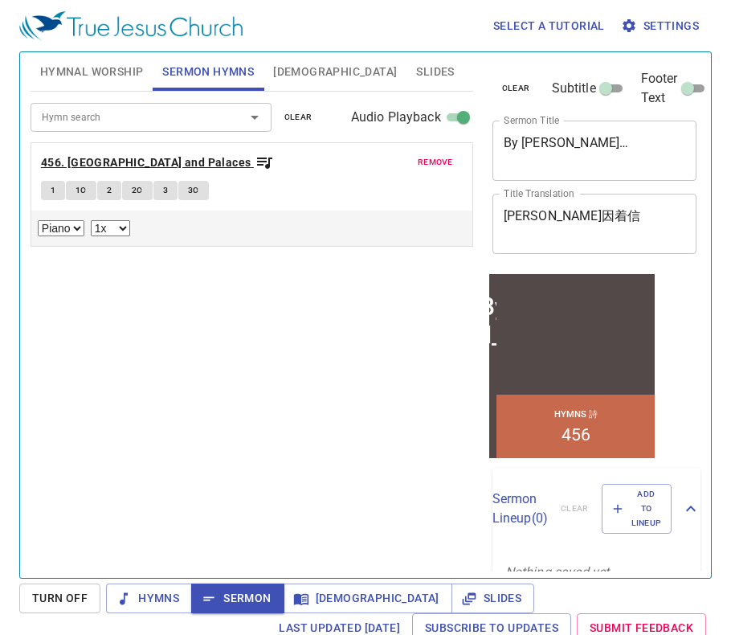
click at [121, 166] on b "456. [GEOGRAPHIC_DATA] and Palaces" at bounding box center [146, 163] width 211 height 20
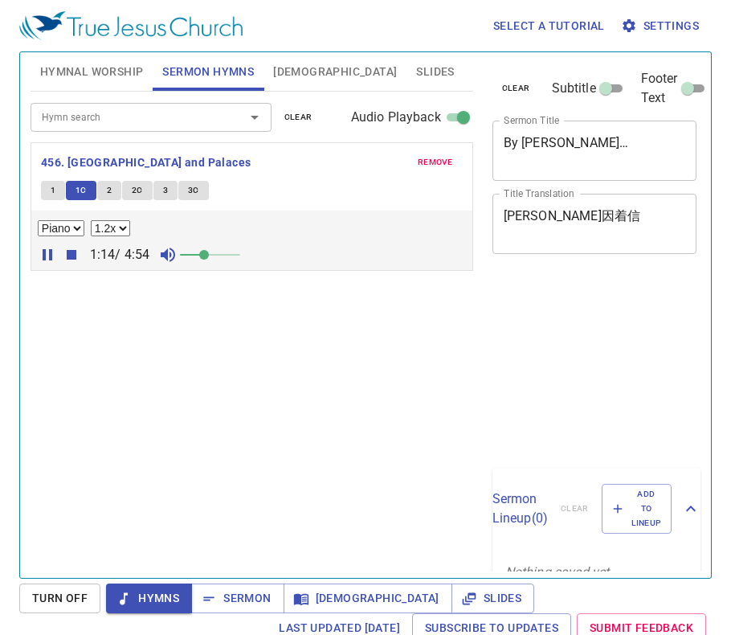
select select "1.2"
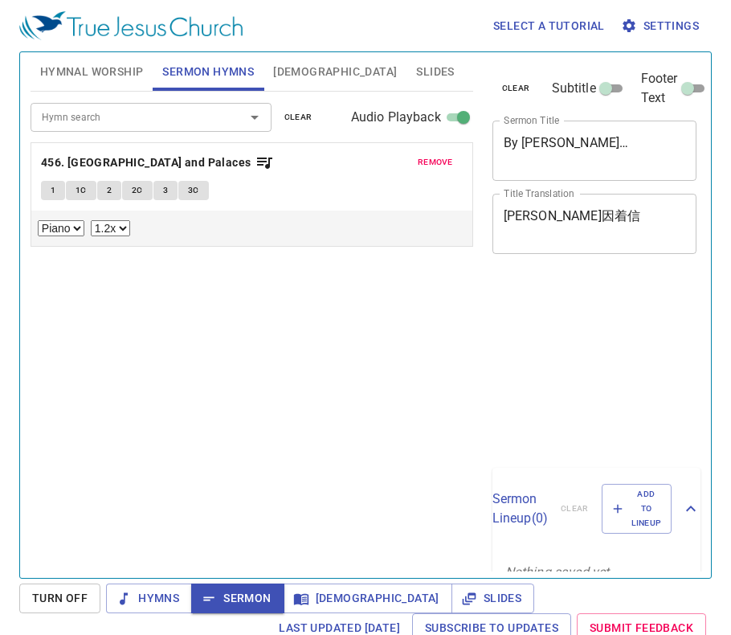
select select "1.2"
